Goal: Transaction & Acquisition: Purchase product/service

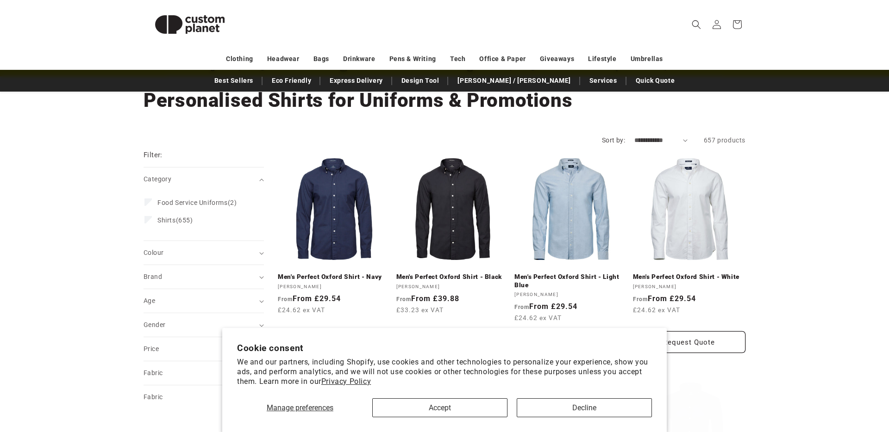
scroll to position [54, 0]
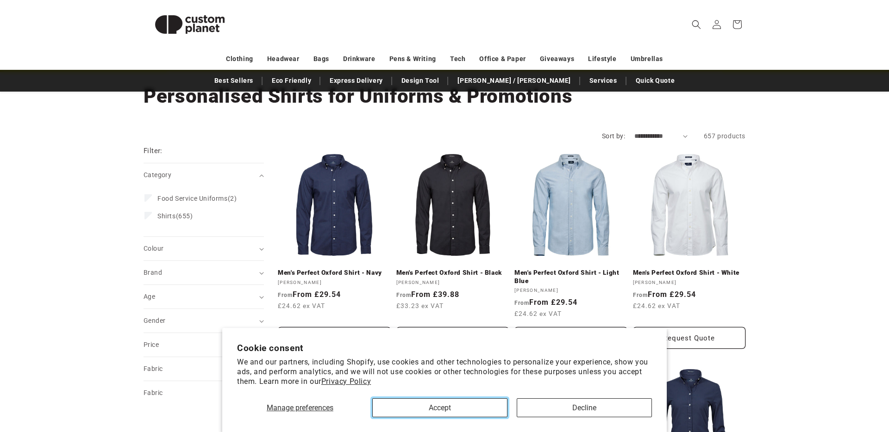
click at [450, 406] on button "Accept" at bounding box center [439, 408] width 135 height 19
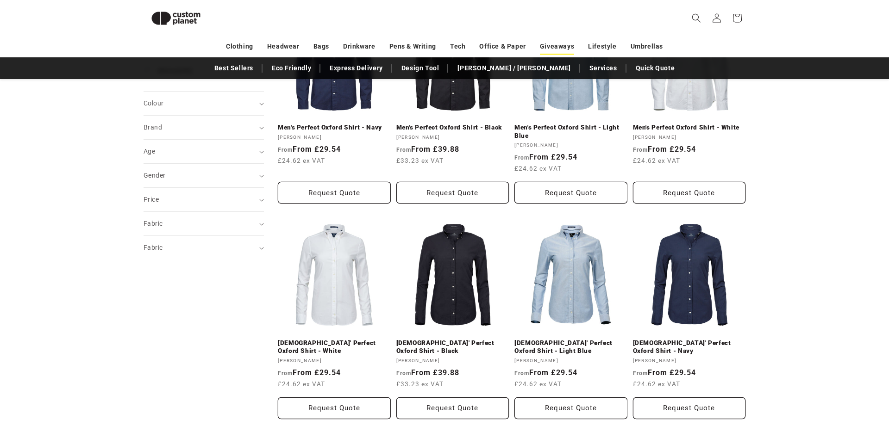
scroll to position [50, 0]
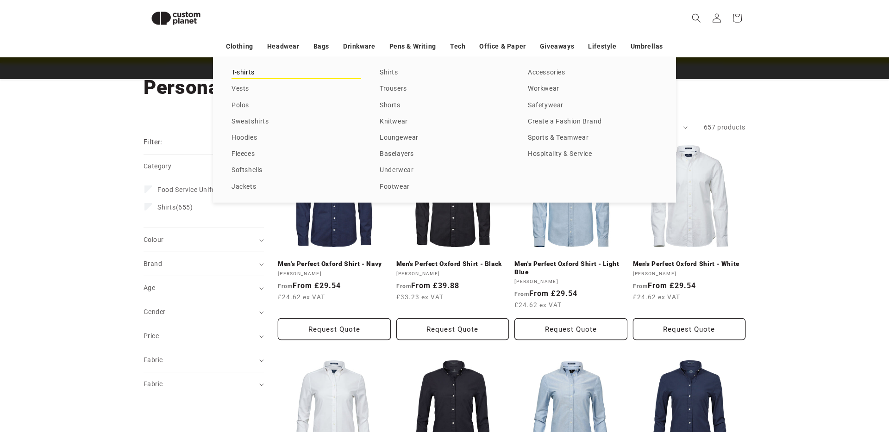
click at [238, 70] on link "T-shirts" at bounding box center [296, 73] width 130 height 12
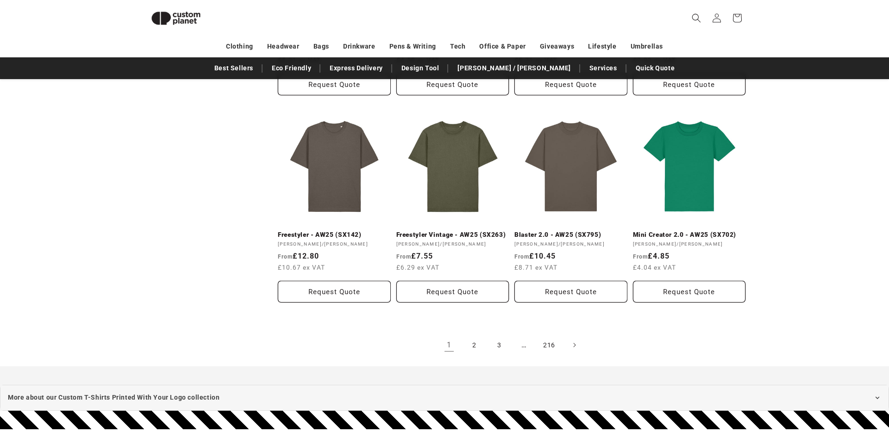
scroll to position [935, 0]
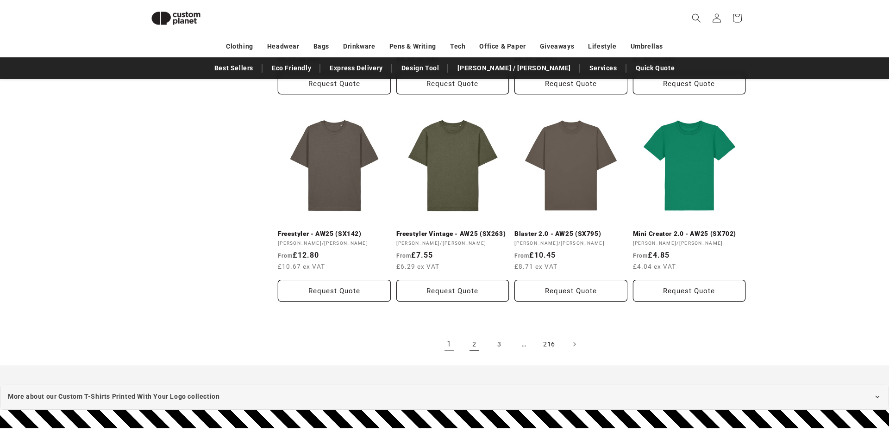
click at [469, 344] on link "2" at bounding box center [474, 344] width 20 height 20
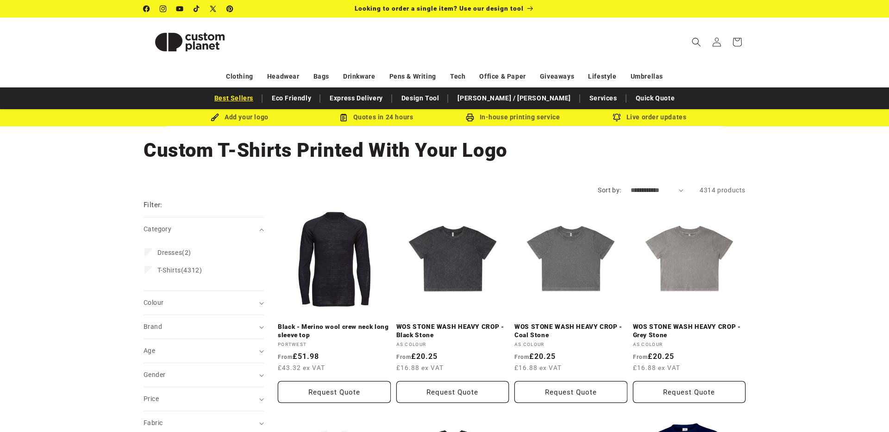
click at [258, 95] on link "Best Sellers" at bounding box center [234, 98] width 48 height 16
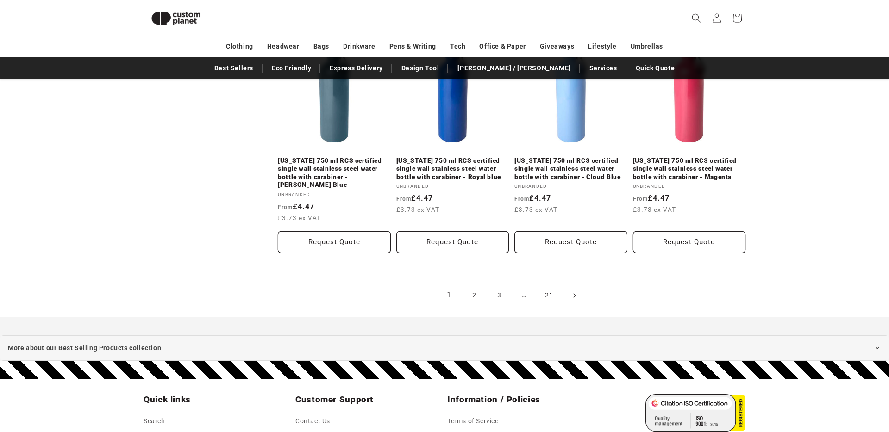
scroll to position [1043, 0]
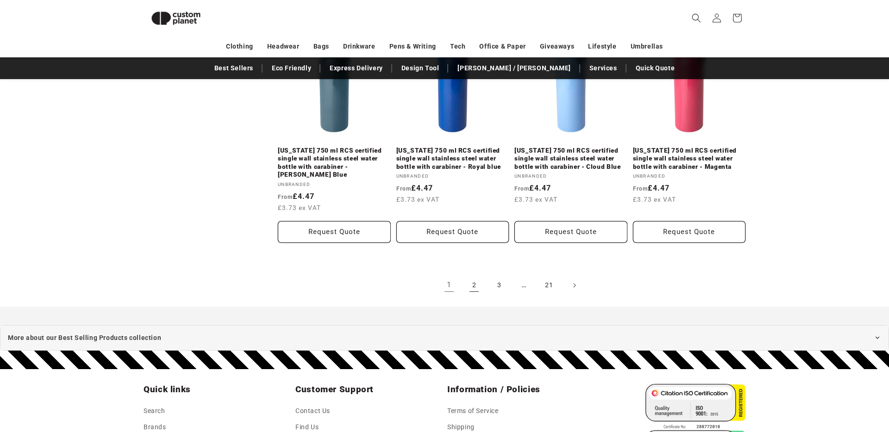
click at [472, 276] on link "2" at bounding box center [474, 285] width 20 height 20
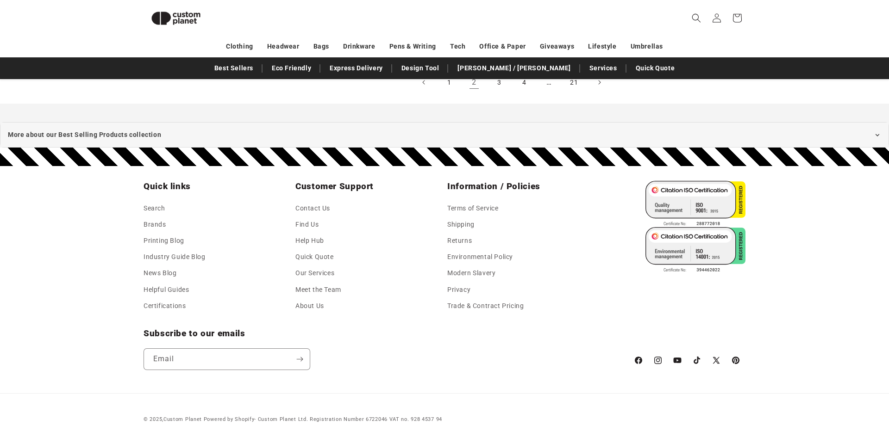
scroll to position [1238, 0]
